Goal: Contribute content

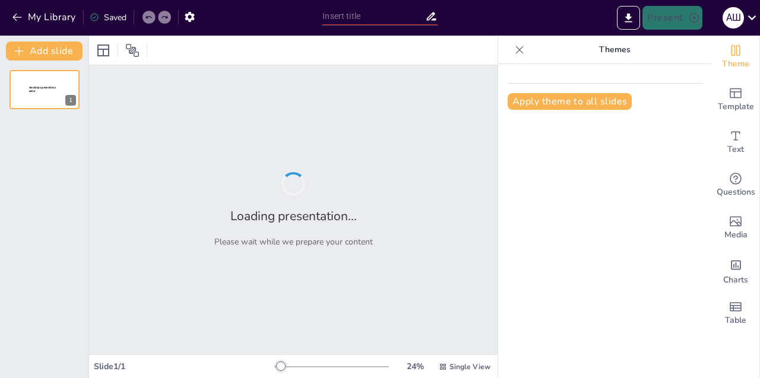
type input "Основи комп'ютерної графіки: Теорія та практика"
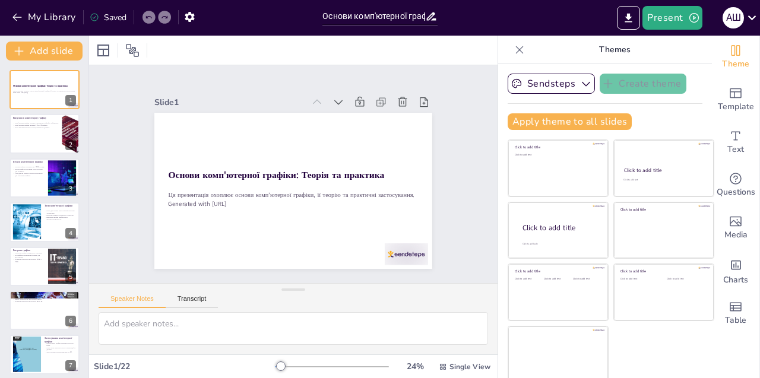
checkbox input "true"
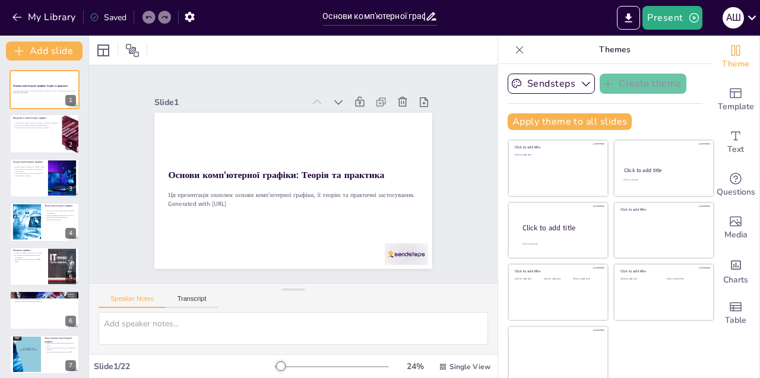
click at [627, 20] on icon "Export to PowerPoint" at bounding box center [629, 18] width 12 height 12
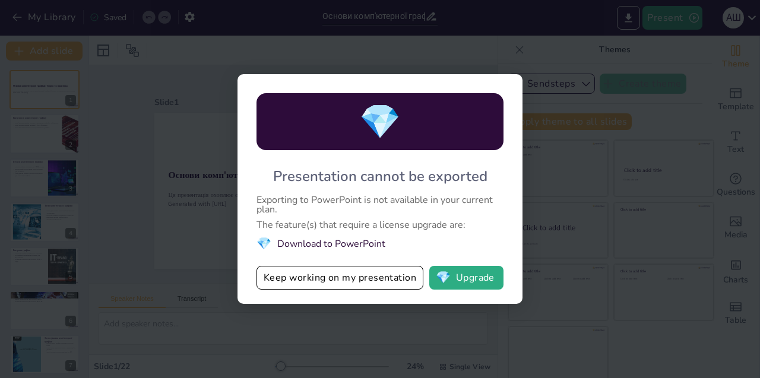
click at [574, 206] on div "💎 Presentation cannot be exported Exporting to PowerPoint is not available in y…" at bounding box center [380, 189] width 760 height 378
click at [345, 279] on button "Keep working on my presentation" at bounding box center [340, 278] width 167 height 24
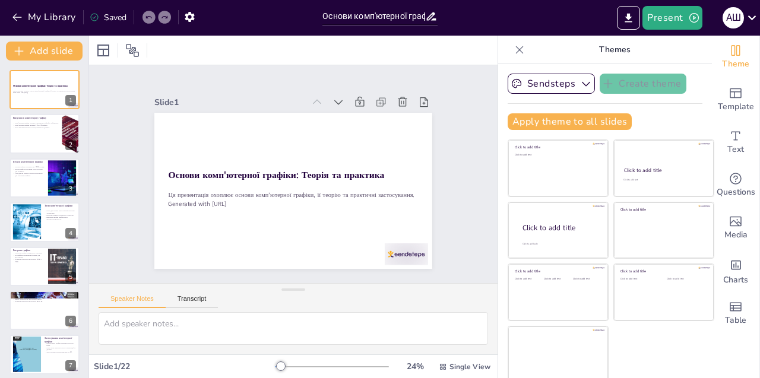
click at [346, 103] on div at bounding box center [353, 113] width 20 height 20
checkbox input "true"
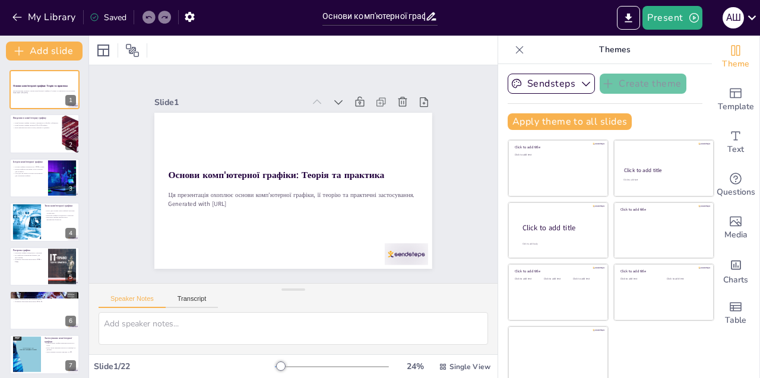
checkbox input "true"
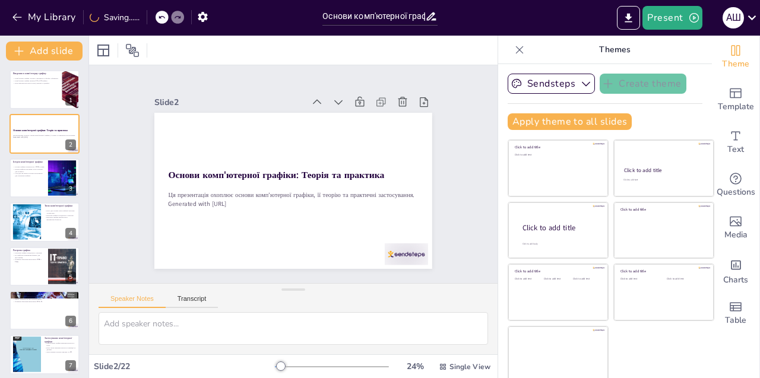
click at [351, 112] on icon at bounding box center [358, 119] width 15 height 15
checkbox input "true"
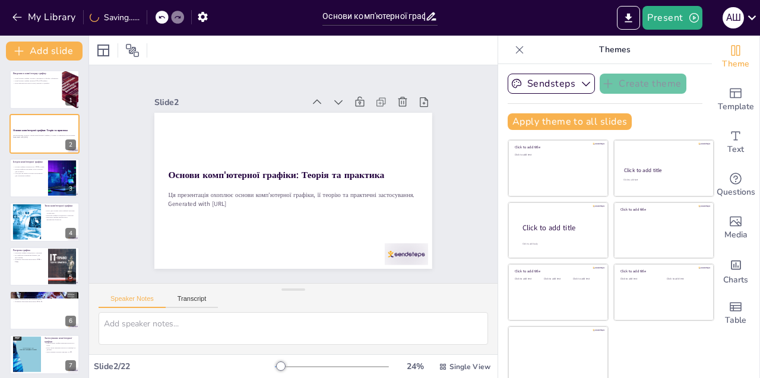
checkbox input "true"
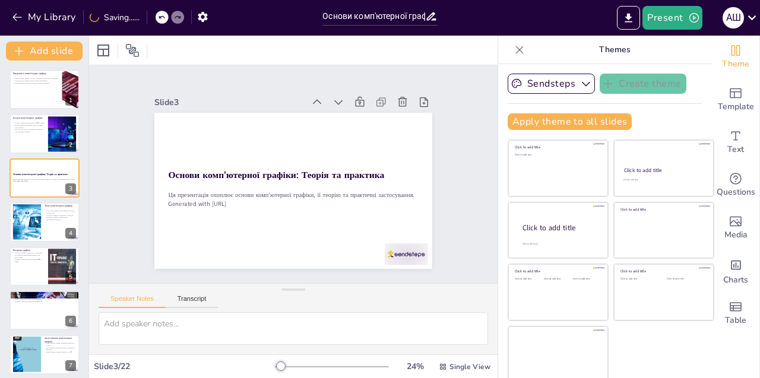
checkbox input "true"
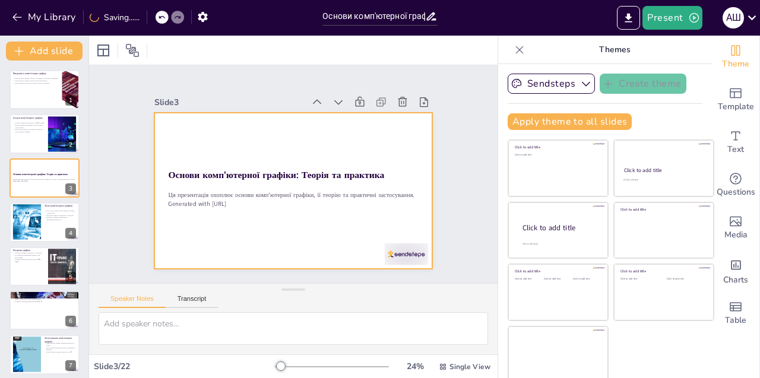
checkbox input "true"
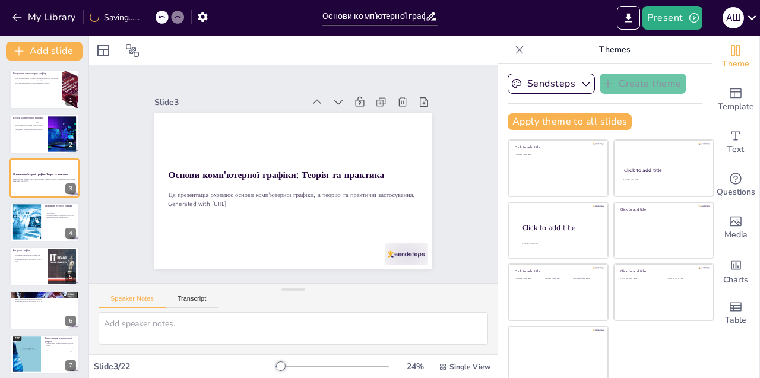
click at [346, 106] on icon at bounding box center [353, 113] width 14 height 14
checkbox input "true"
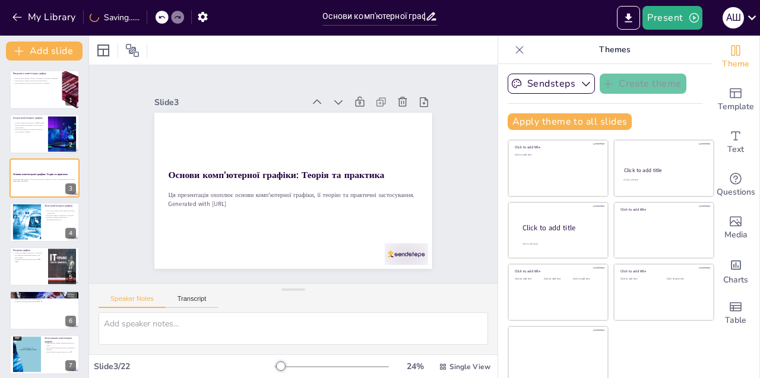
checkbox input "true"
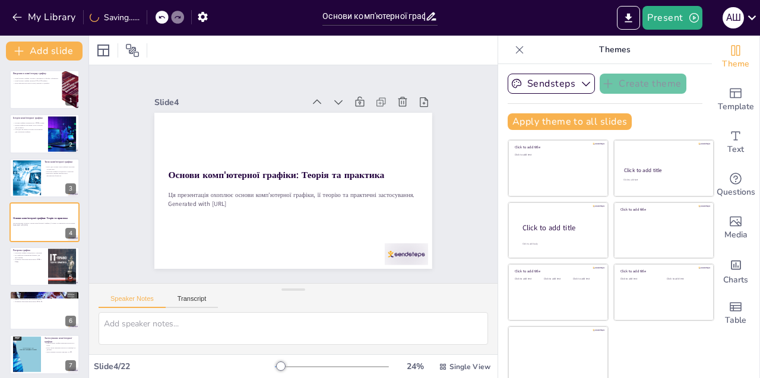
checkbox input "true"
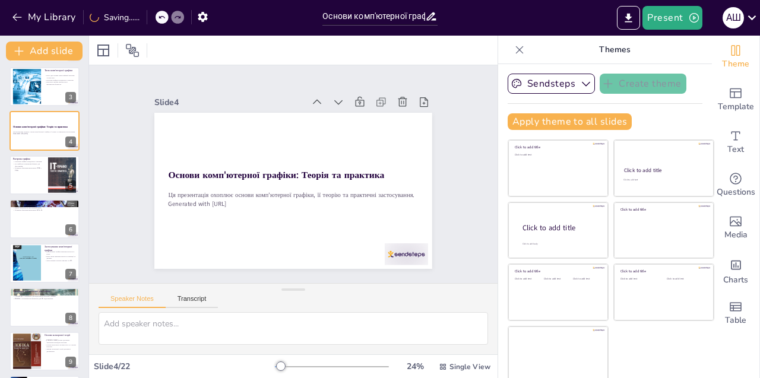
checkbox input "true"
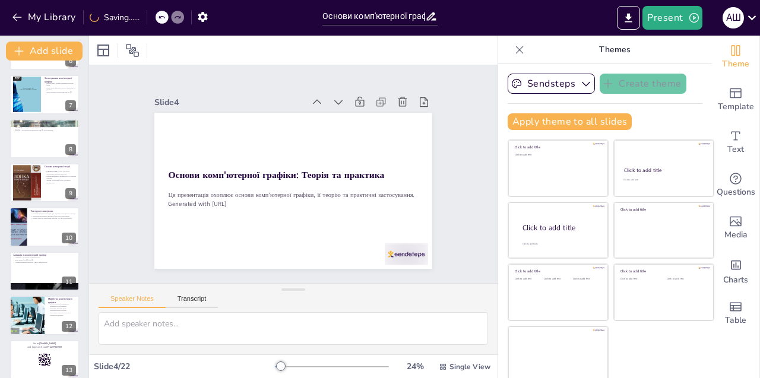
checkbox input "true"
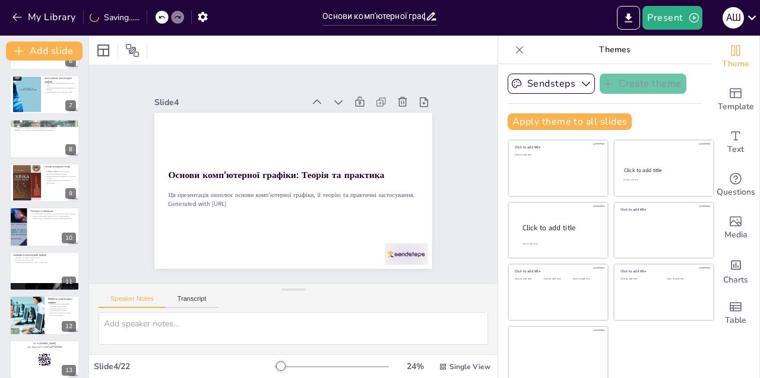
checkbox input "true"
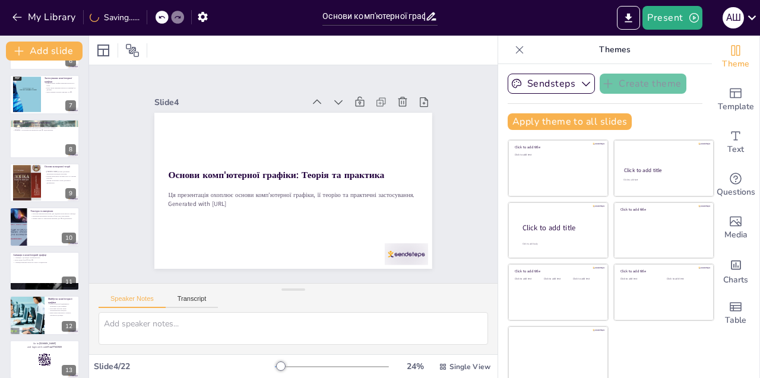
checkbox input "true"
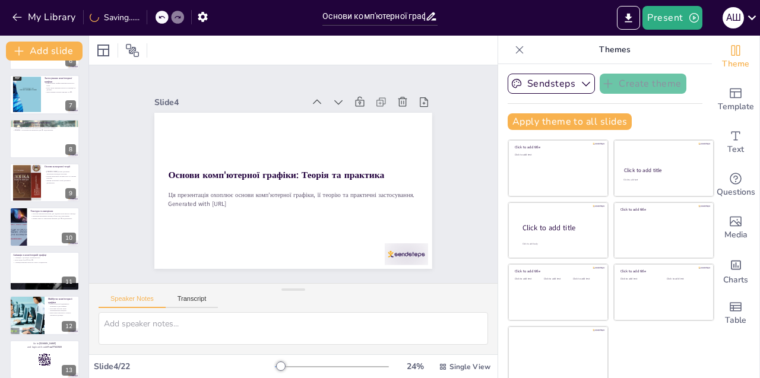
checkbox input "true"
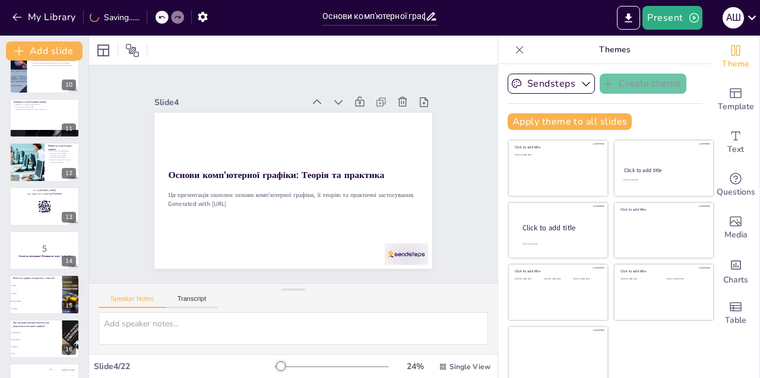
checkbox input "true"
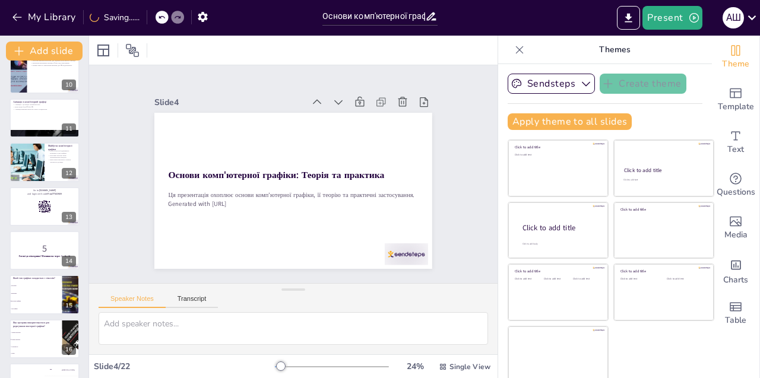
checkbox input "true"
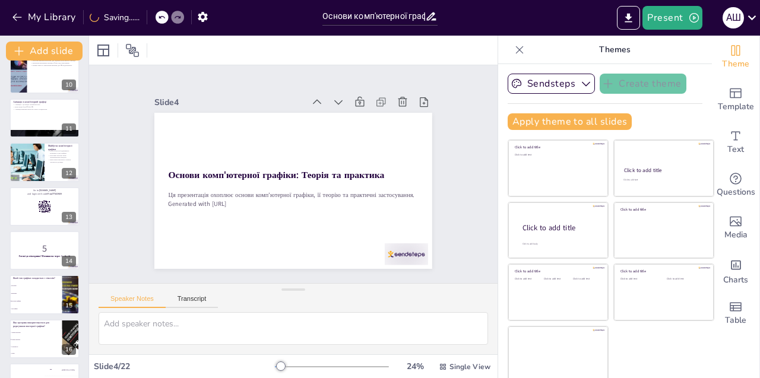
checkbox input "true"
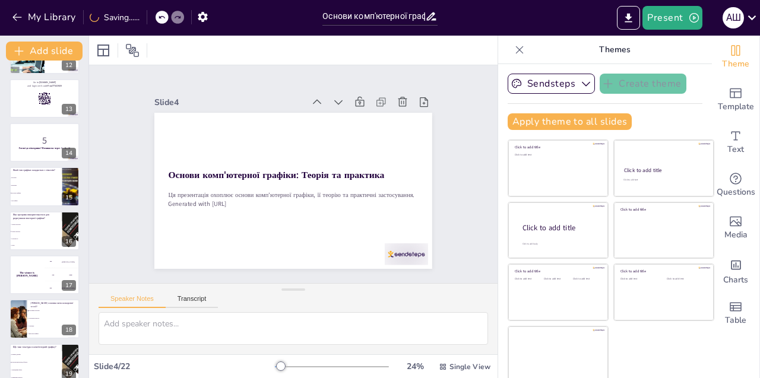
scroll to position [523, 0]
click at [48, 89] on button at bounding box center [52, 88] width 14 height 14
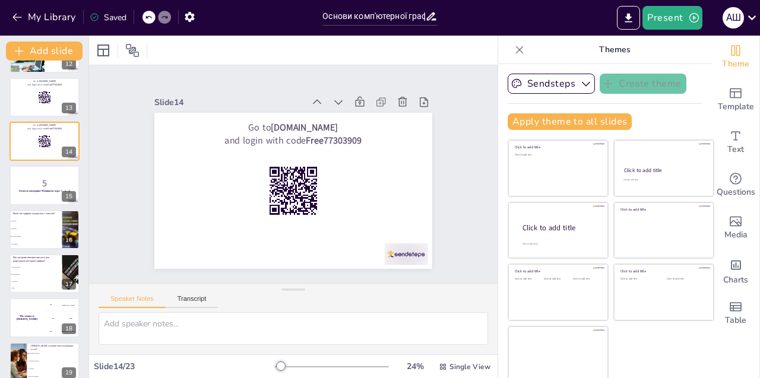
checkbox input "true"
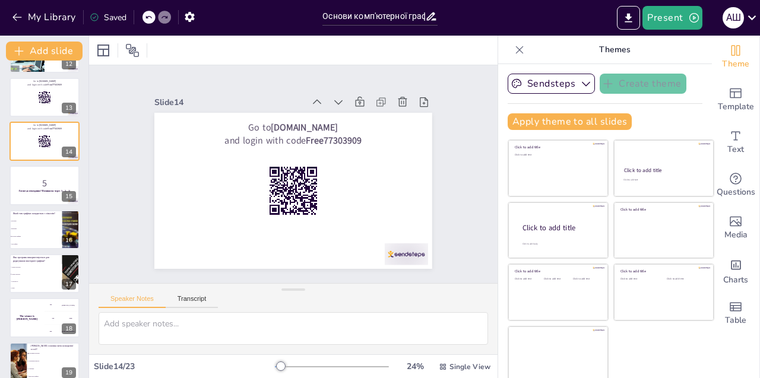
checkbox input "true"
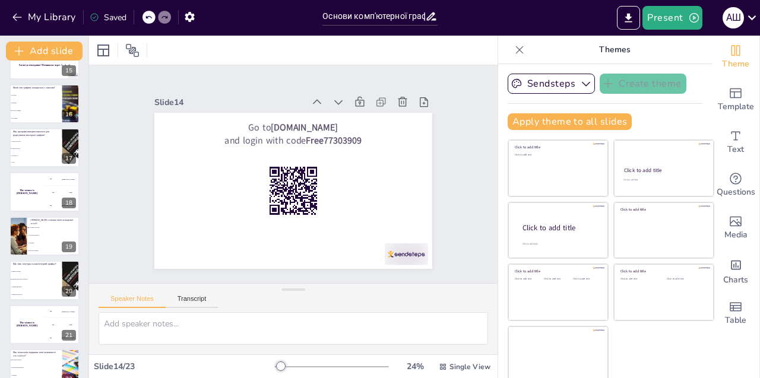
scroll to position [712, 0]
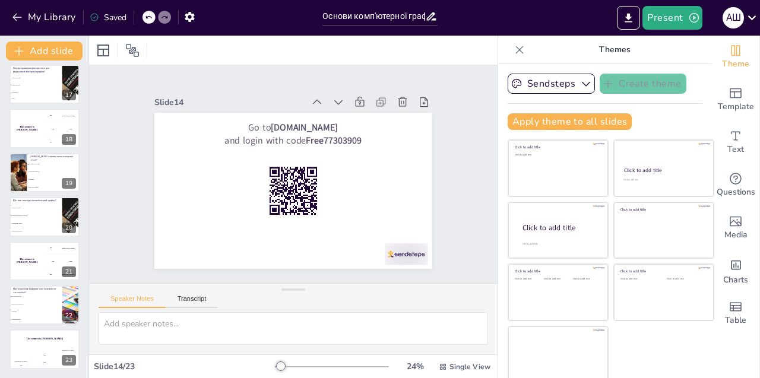
checkbox input "true"
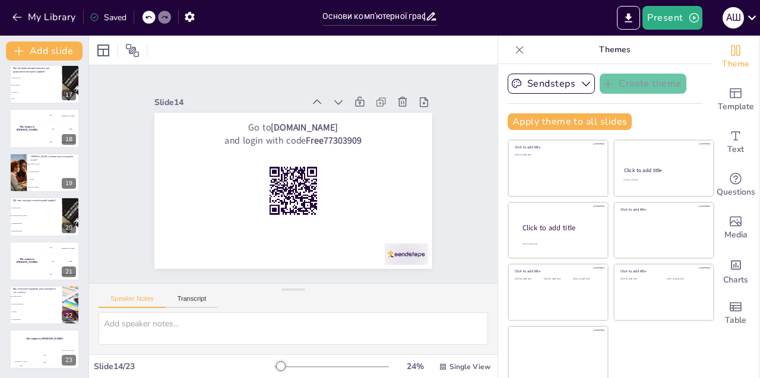
scroll to position [2, 0]
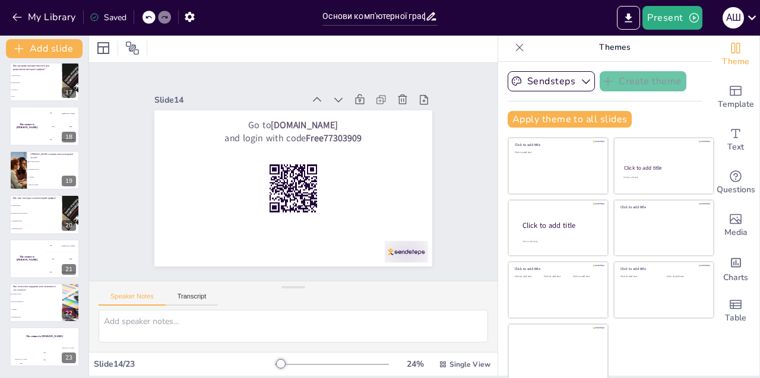
checkbox input "true"
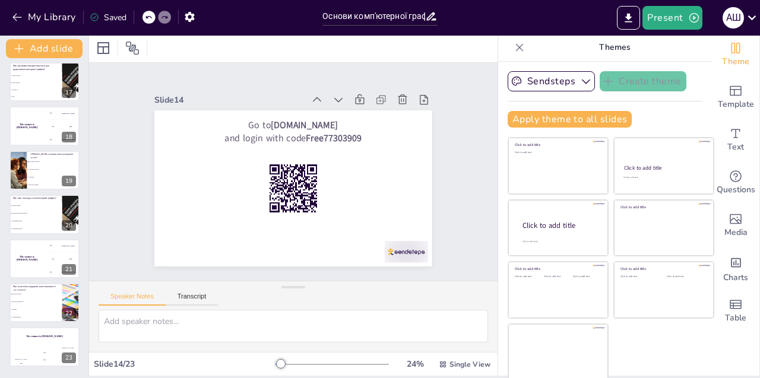
click at [51, 339] on icon at bounding box center [52, 337] width 7 height 7
checkbox input "true"
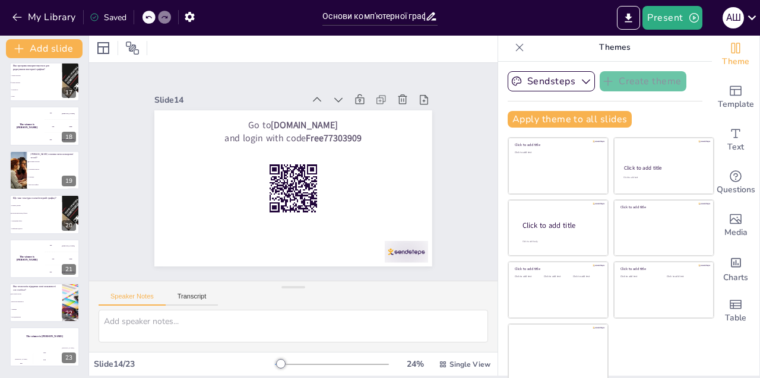
checkbox input "true"
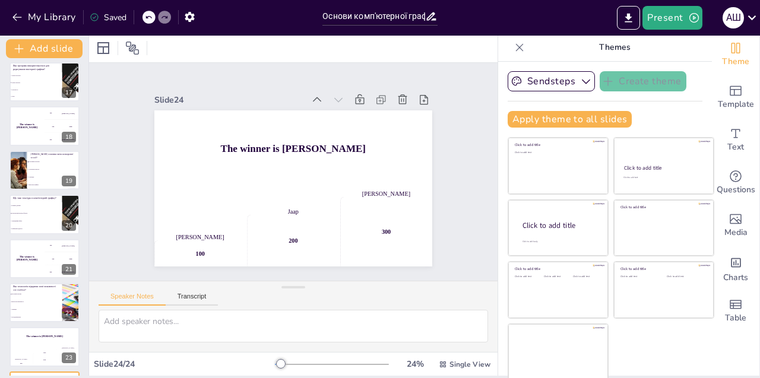
checkbox input "true"
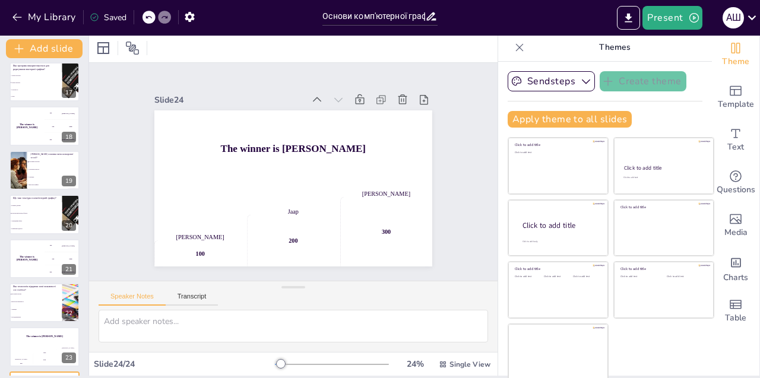
checkbox input "true"
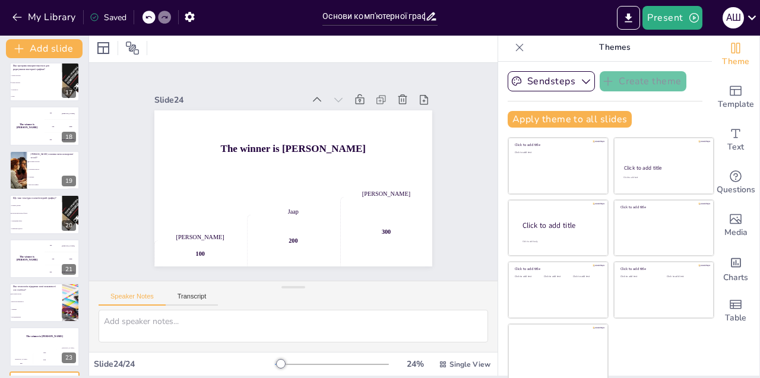
scroll to position [757, 0]
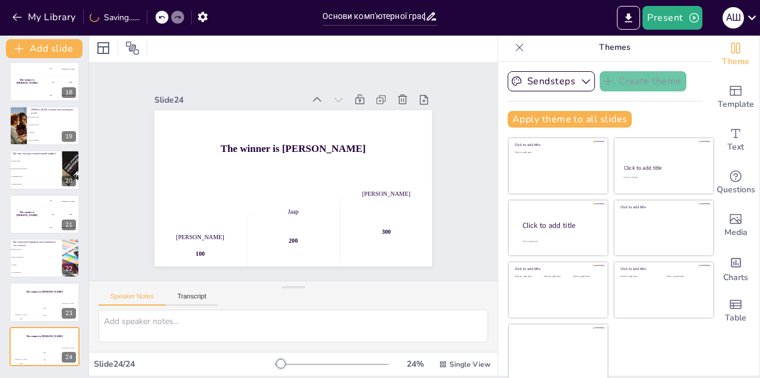
click at [50, 308] on div "Jaap" at bounding box center [44, 309] width 23 height 2
checkbox input "true"
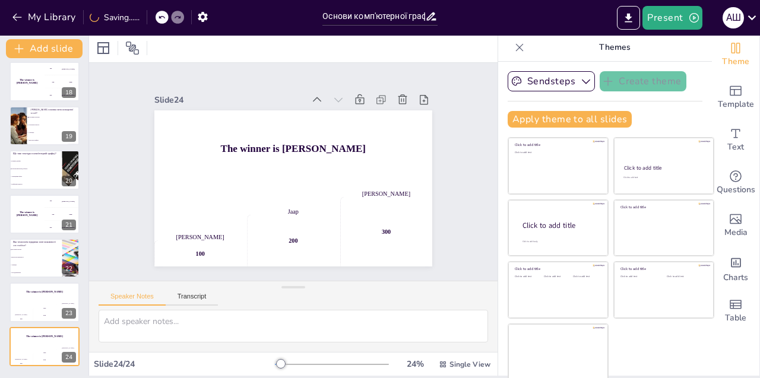
checkbox input "true"
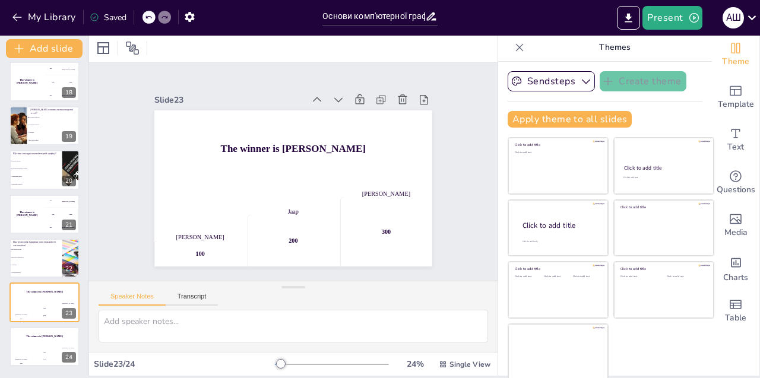
click at [48, 255] on button at bounding box center [52, 249] width 14 height 14
type textarea "Правильна відповідь - "Штучний інтелект". Це обговорювалося на слайді "Майбутнє…"
checkbox input "true"
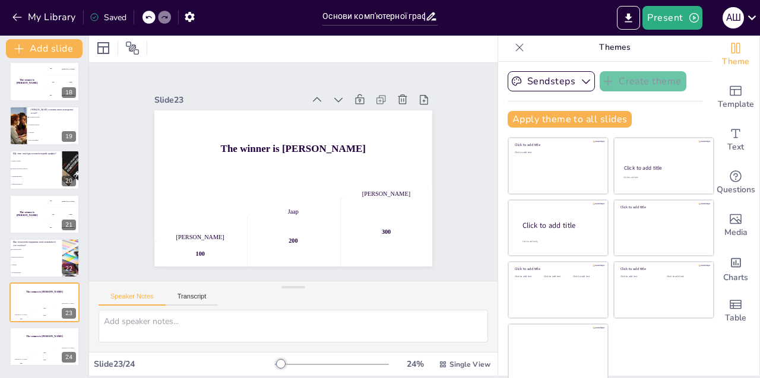
checkbox input "true"
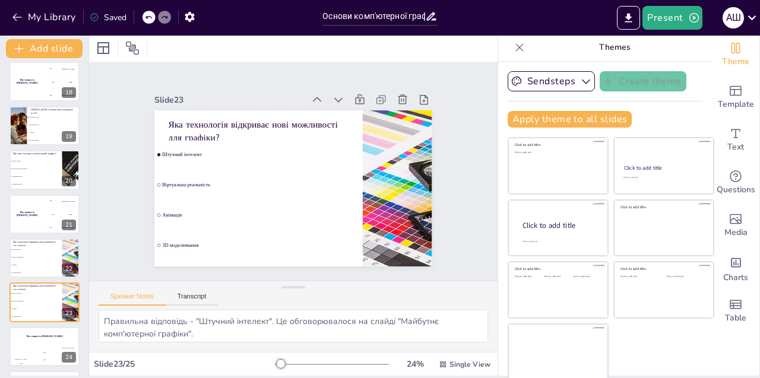
checkbox input "true"
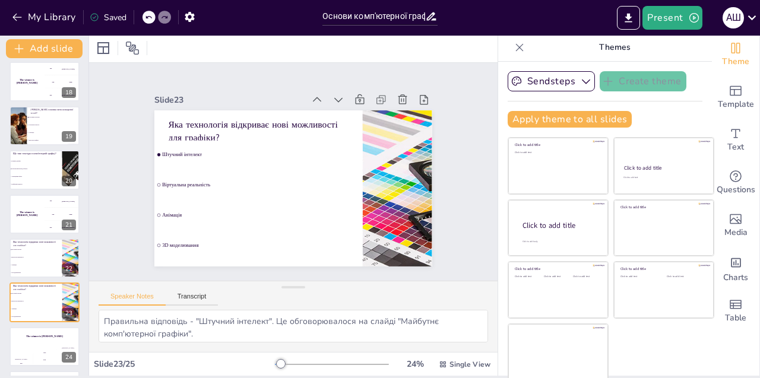
checkbox input "true"
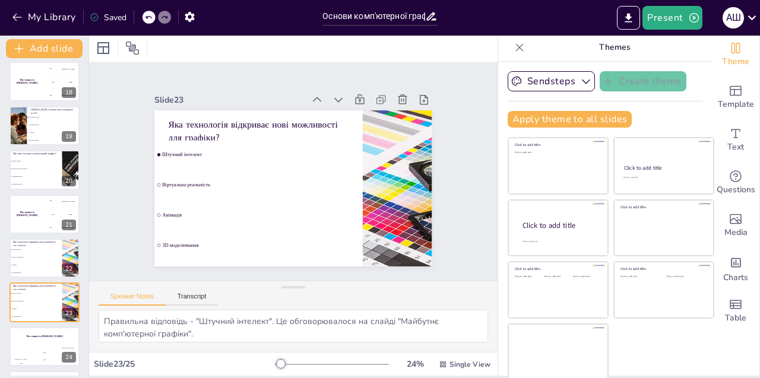
checkbox input "true"
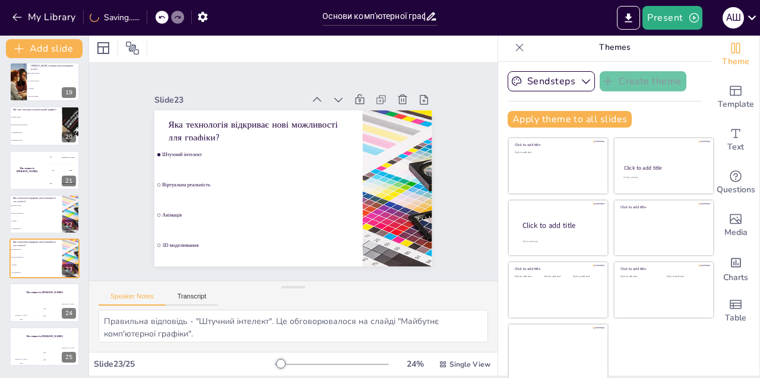
click at [55, 214] on span "Віртуальна реальність" at bounding box center [36, 213] width 50 height 1
checkbox input "true"
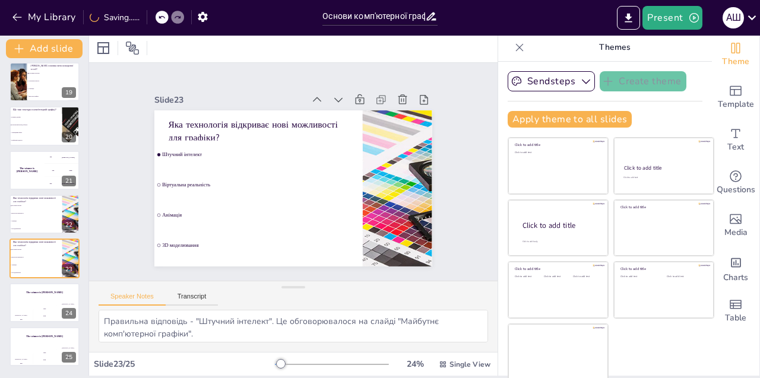
checkbox input "true"
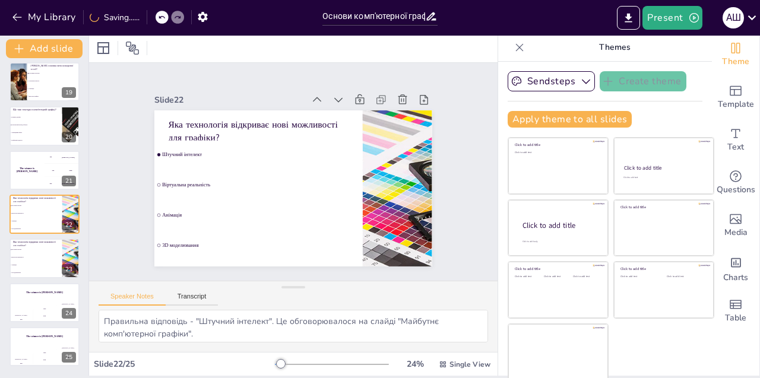
scroll to position [798, 0]
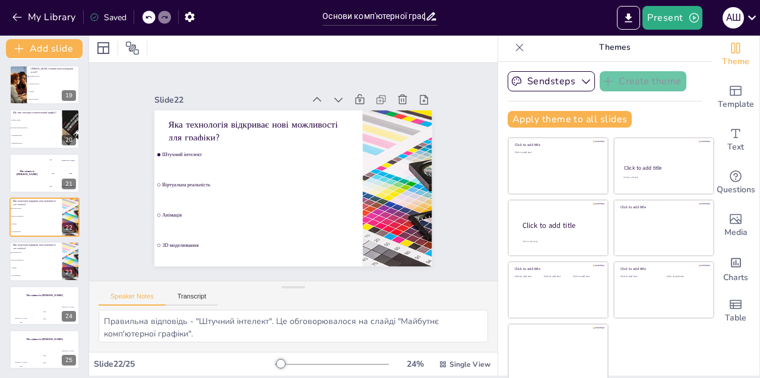
click at [46, 166] on button at bounding box center [52, 164] width 14 height 14
checkbox input "true"
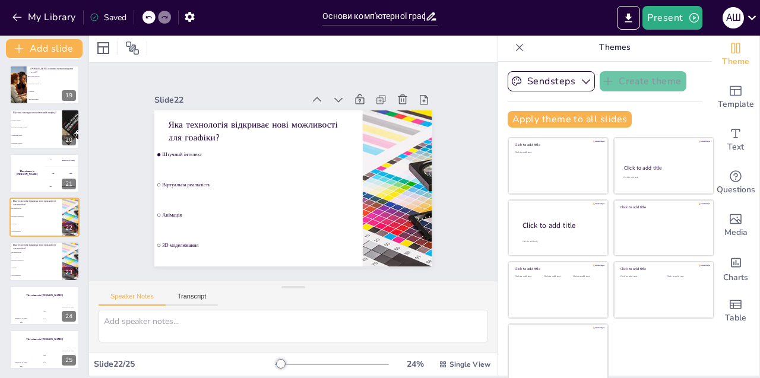
checkbox input "true"
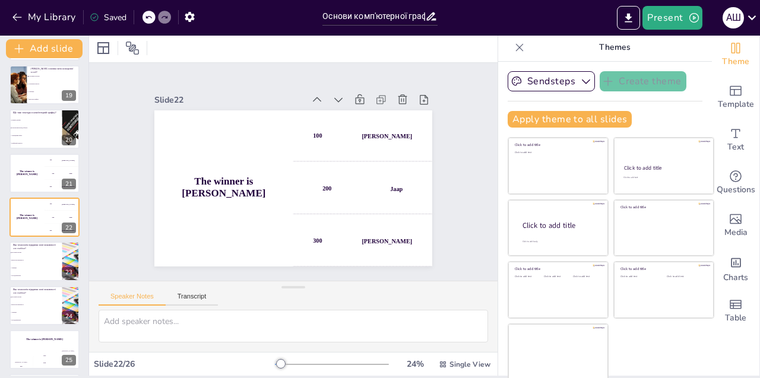
checkbox input "true"
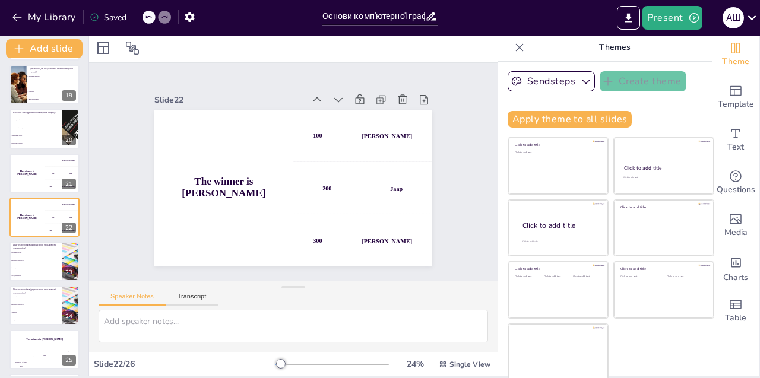
checkbox input "true"
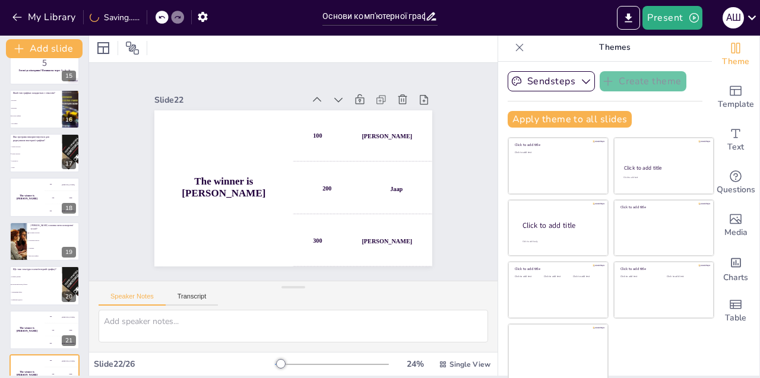
checkbox input "true"
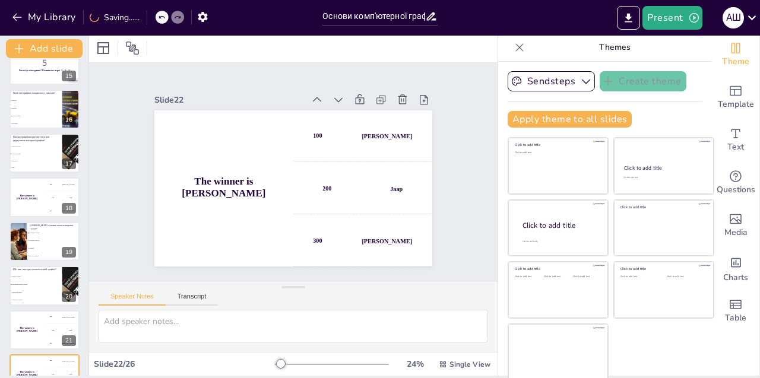
checkbox input "true"
click at [36, 234] on span "Розуміння кольорів" at bounding box center [54, 233] width 50 height 1
type textarea "Правильна відповідь - "Розуміння кольорів". Це було обговорено на слайді "Основ…"
checkbox input "true"
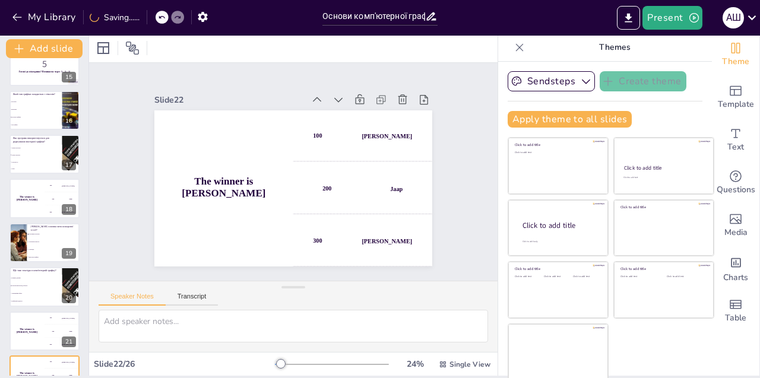
checkbox input "true"
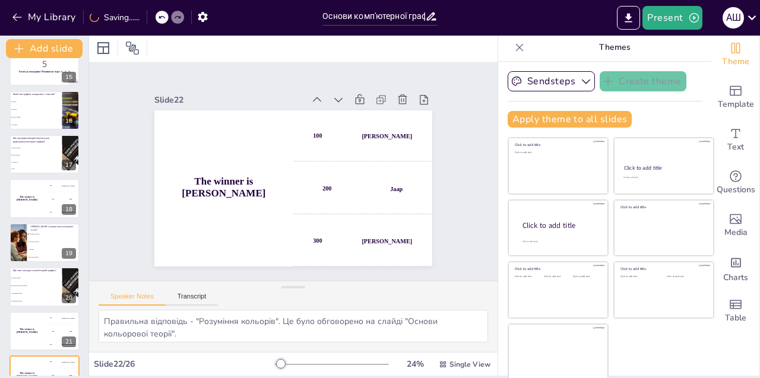
checkbox input "true"
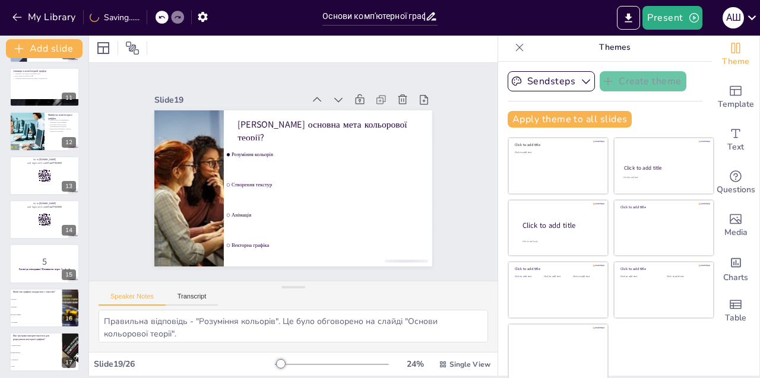
scroll to position [440, 0]
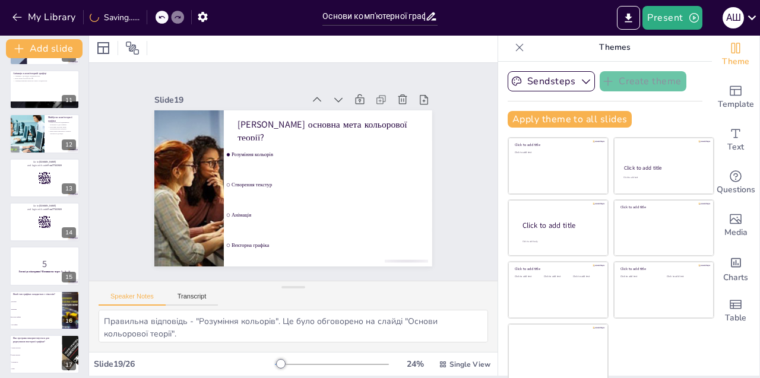
checkbox input "true"
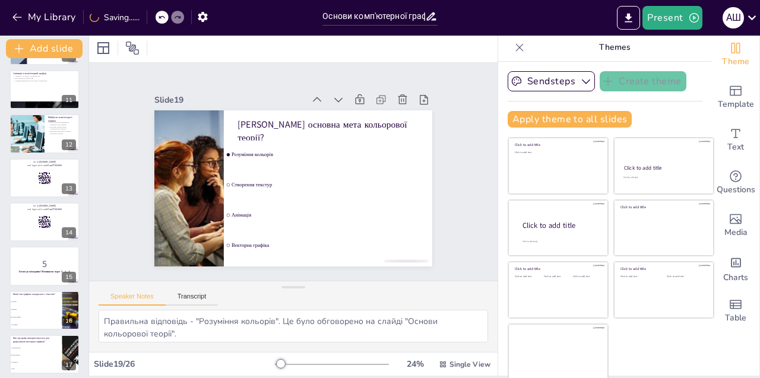
checkbox input "true"
click at [55, 130] on button at bounding box center [52, 125] width 14 height 14
type textarea "Розвиток нових технологій є ключовим для еволюції комп'ютерної графіки. Викорис…"
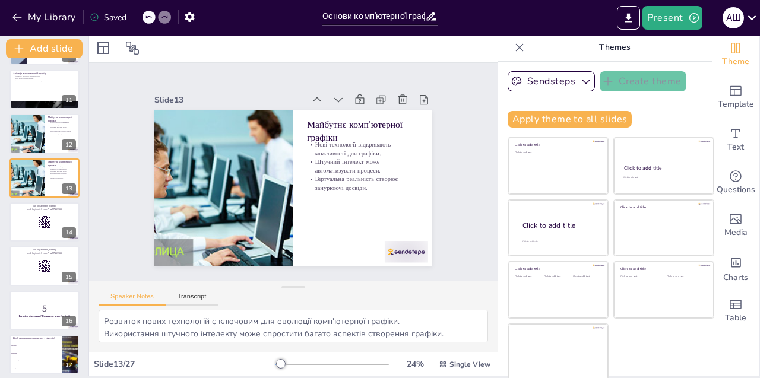
checkbox input "true"
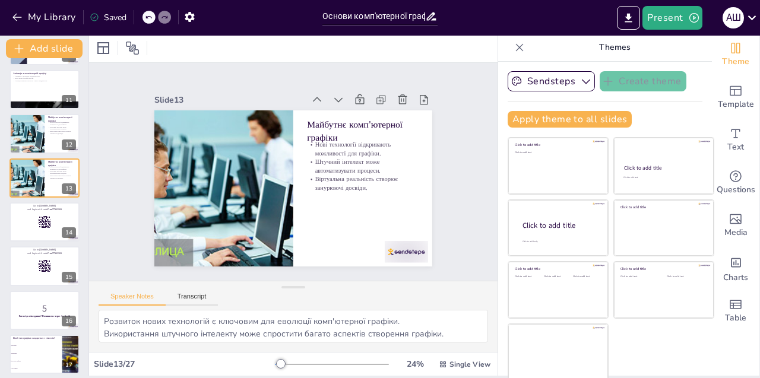
checkbox input "true"
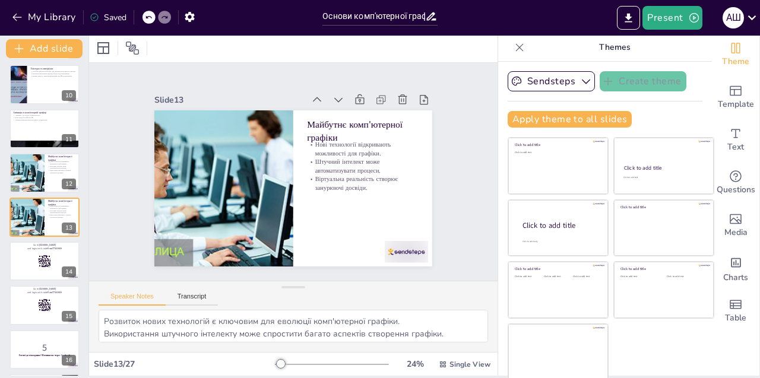
click at [327, 103] on icon at bounding box center [331, 106] width 9 height 6
checkbox input "true"
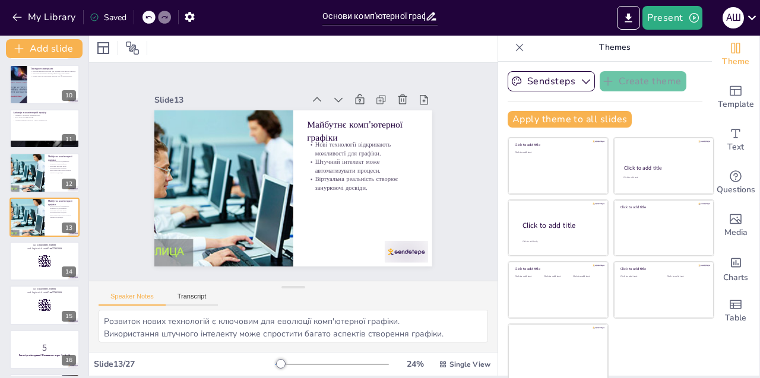
checkbox input "true"
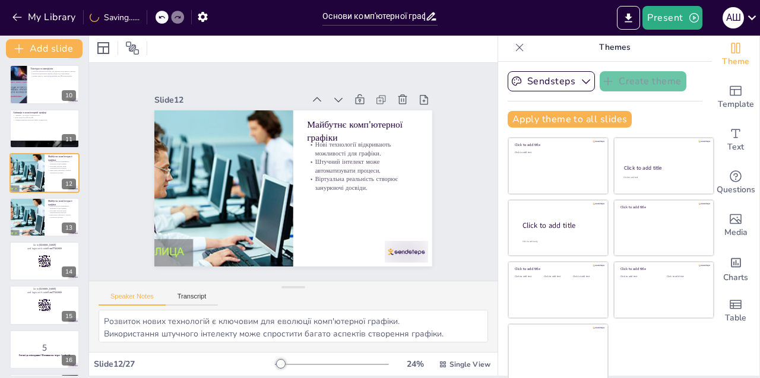
checkbox input "true"
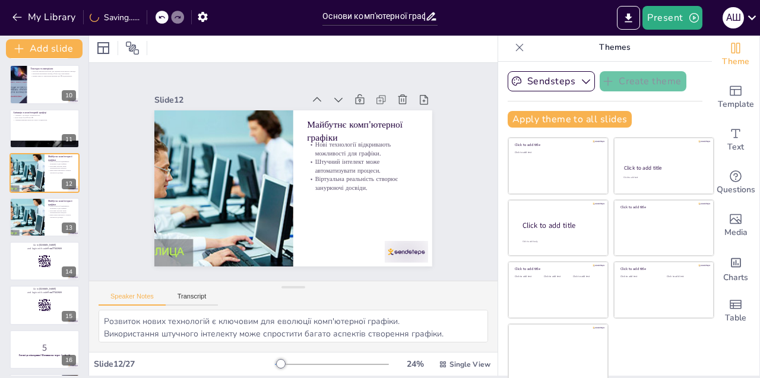
checkbox input "true"
click at [318, 102] on icon at bounding box center [324, 102] width 13 height 13
checkbox input "true"
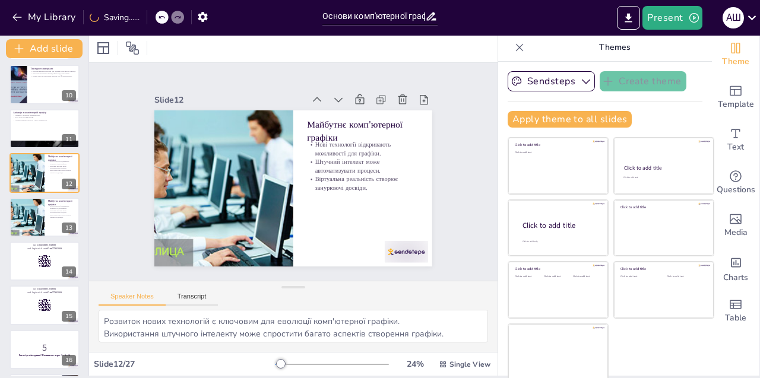
checkbox input "true"
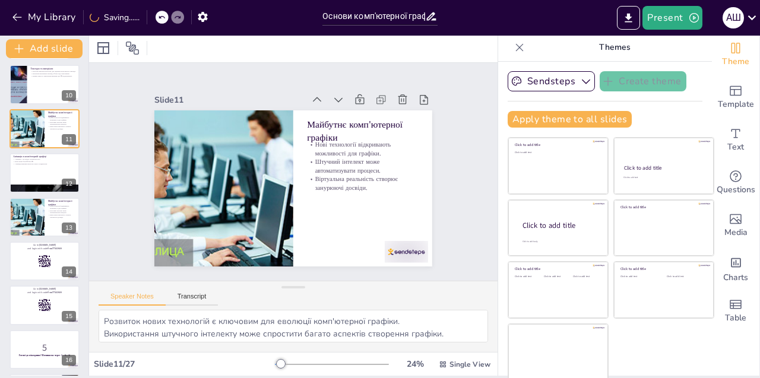
click at [318, 99] on icon at bounding box center [324, 102] width 13 height 13
checkbox input "true"
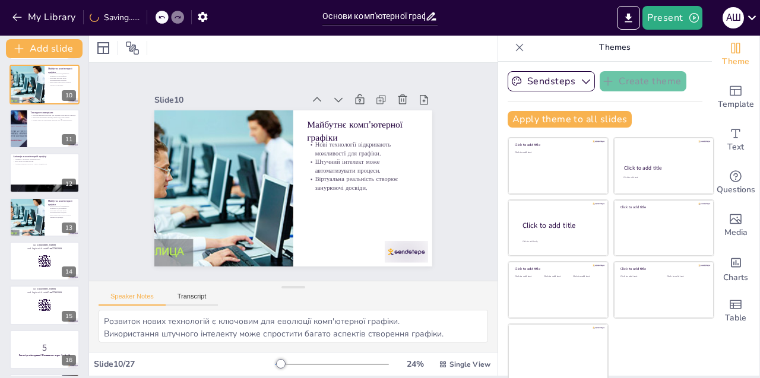
click at [346, 117] on icon at bounding box center [351, 121] width 10 height 8
click at [56, 169] on button at bounding box center [52, 164] width 14 height 14
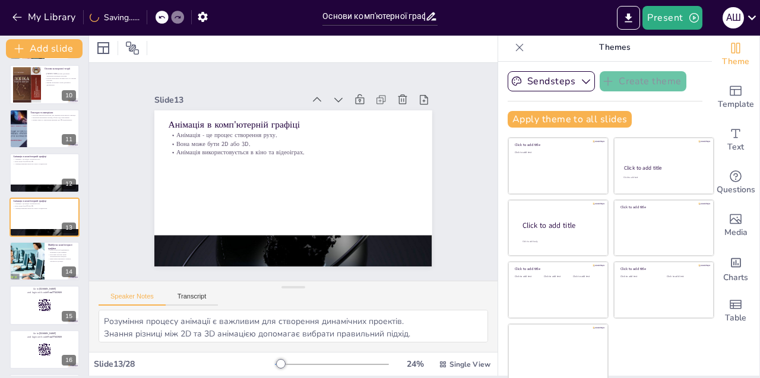
click at [32, 128] on div at bounding box center [45, 128] width 70 height 39
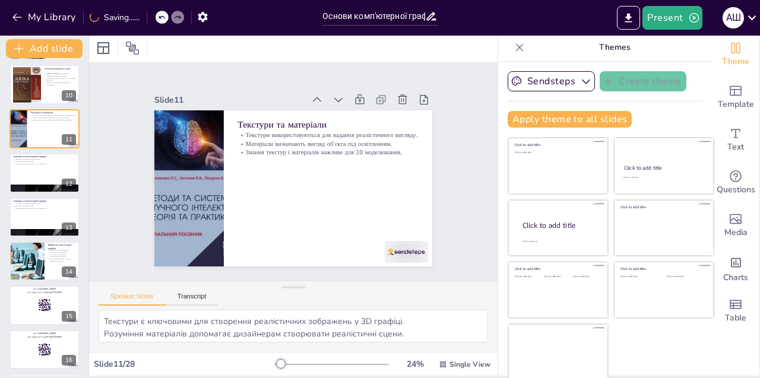
scroll to position [312, 0]
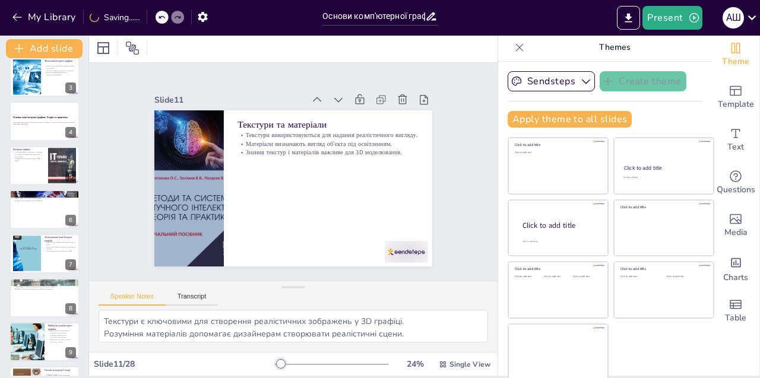
click at [40, 162] on p "Формати зберігання включають JPEG і PNG." at bounding box center [28, 159] width 31 height 4
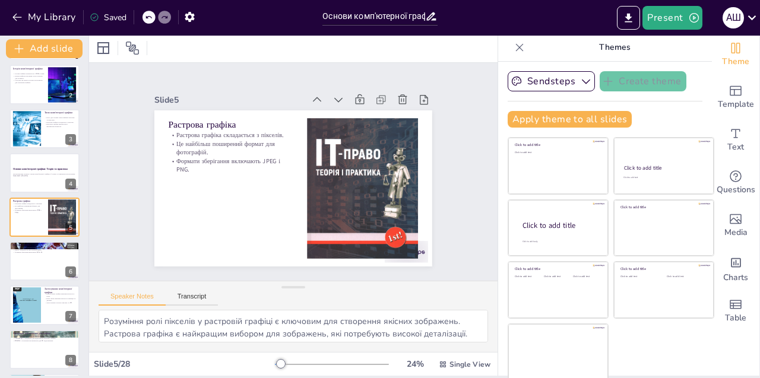
scroll to position [0, 0]
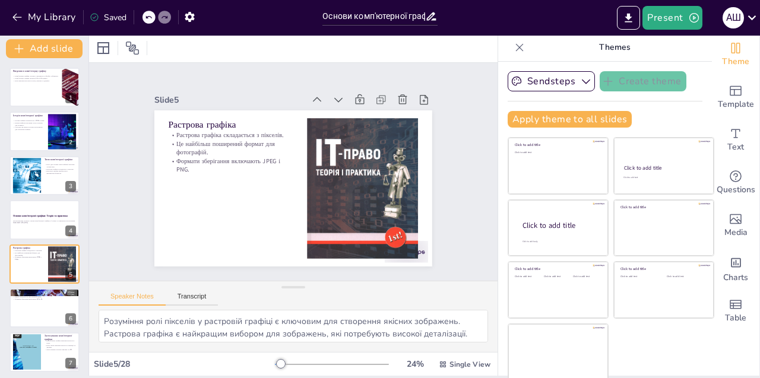
click at [674, 16] on button "Present" at bounding box center [672, 18] width 59 height 24
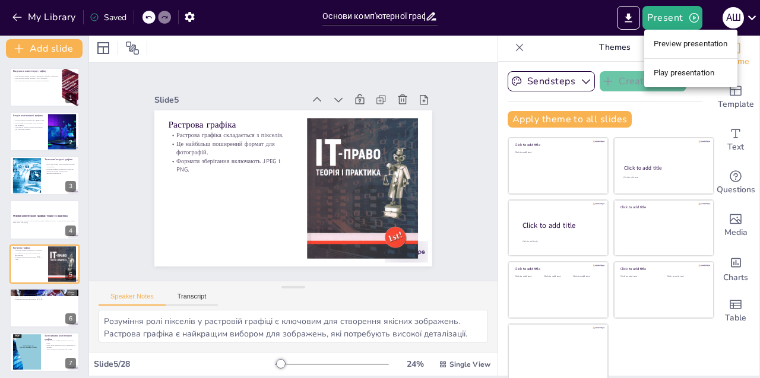
click at [466, 49] on div at bounding box center [380, 189] width 760 height 378
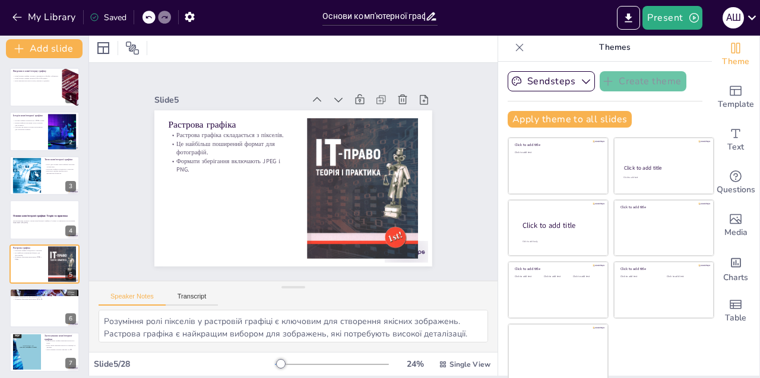
click at [677, 17] on button "Present" at bounding box center [672, 18] width 59 height 24
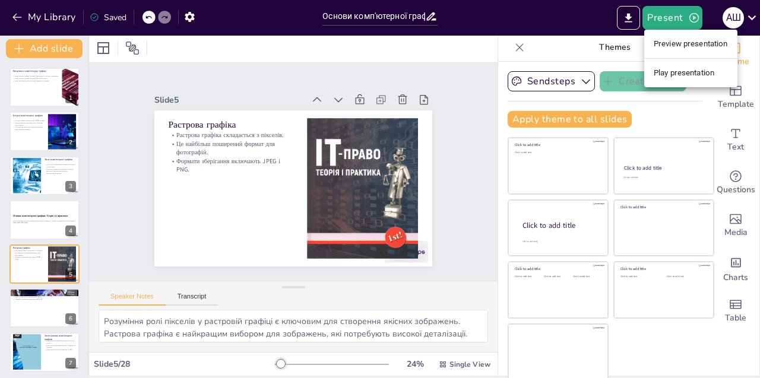
click at [191, 13] on div at bounding box center [380, 189] width 760 height 378
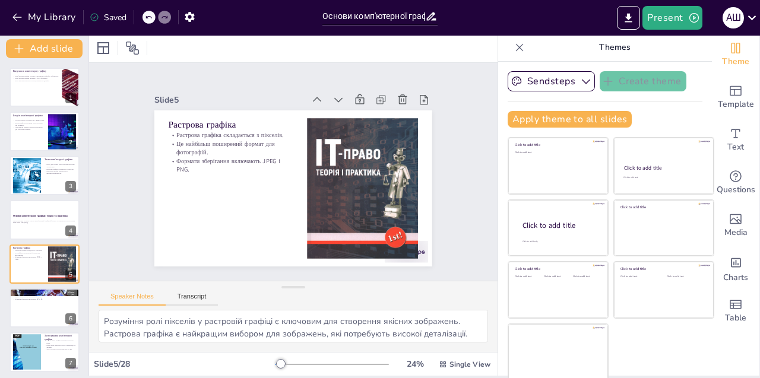
click at [187, 20] on icon "button" at bounding box center [190, 17] width 10 height 10
click at [188, 19] on icon "button" at bounding box center [190, 17] width 10 height 10
click at [195, 24] on button "button" at bounding box center [190, 16] width 22 height 21
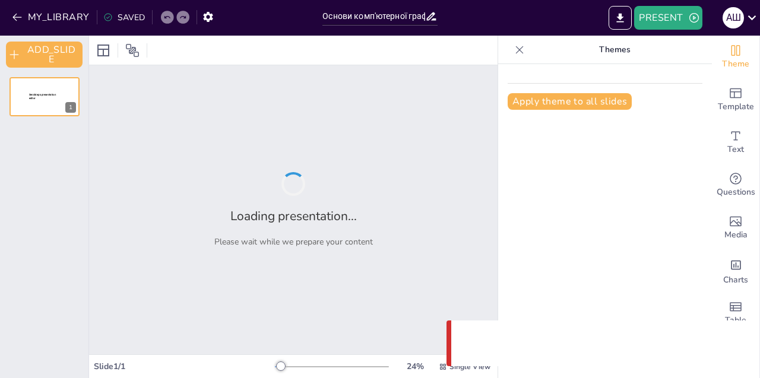
type input "Основи комп'ютерної графіки: Теорія та практика"
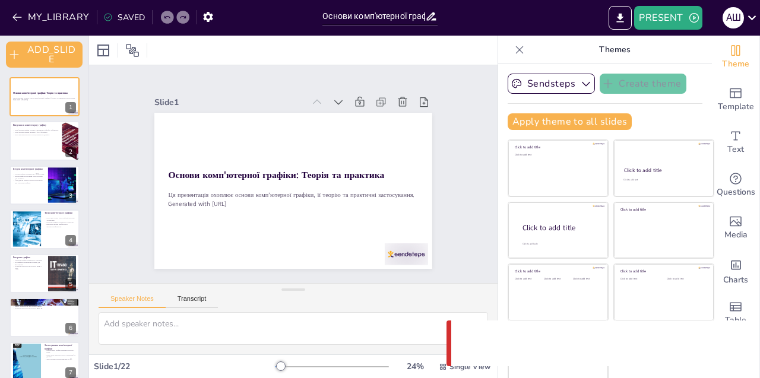
checkbox input "true"
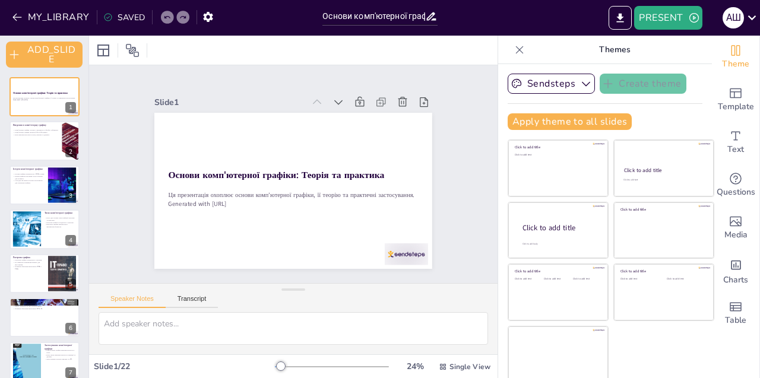
checkbox input "true"
